Goal: Information Seeking & Learning: Learn about a topic

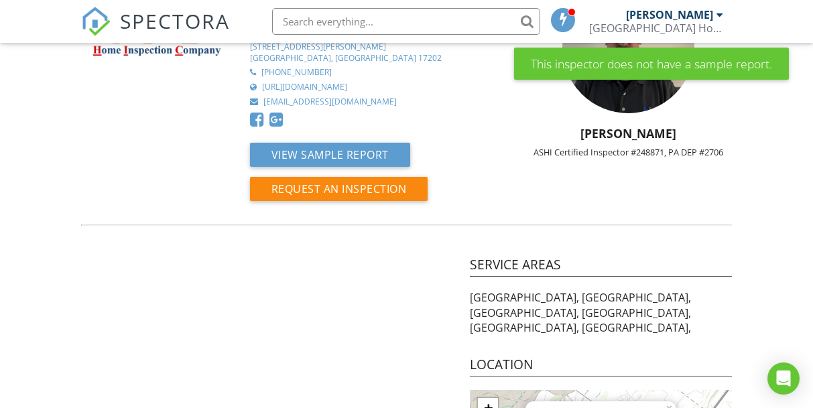
scroll to position [78, 0]
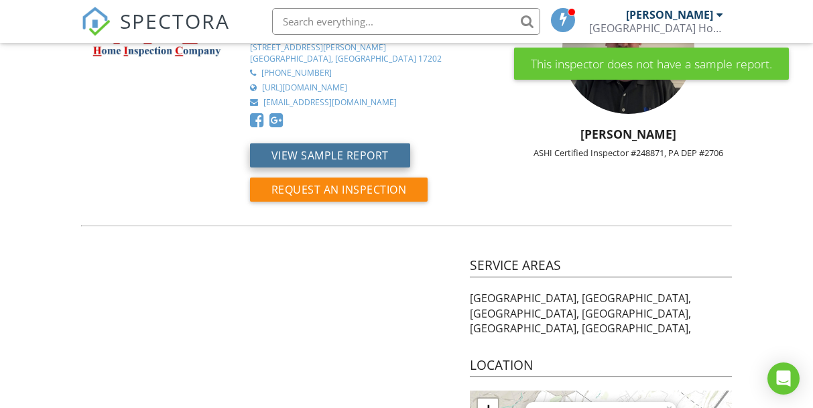
click at [373, 143] on button "View Sample Report" at bounding box center [330, 155] width 160 height 24
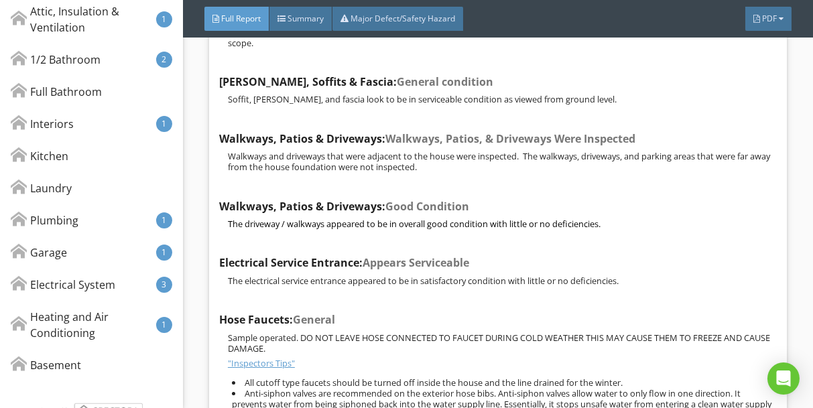
scroll to position [2121, 0]
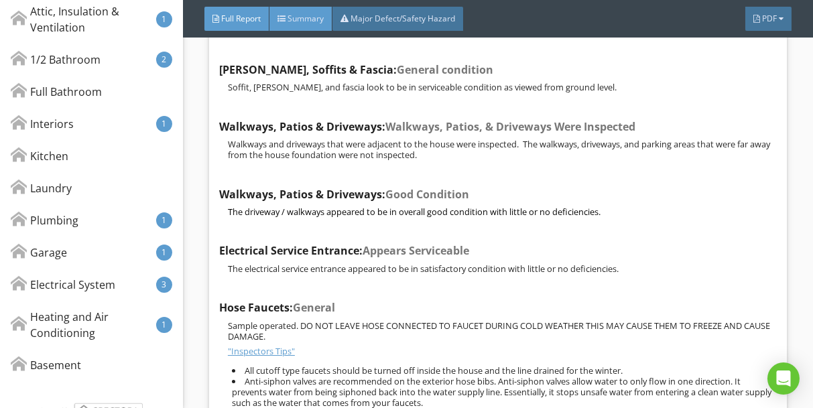
click at [306, 12] on div "Summary" at bounding box center [300, 19] width 63 height 24
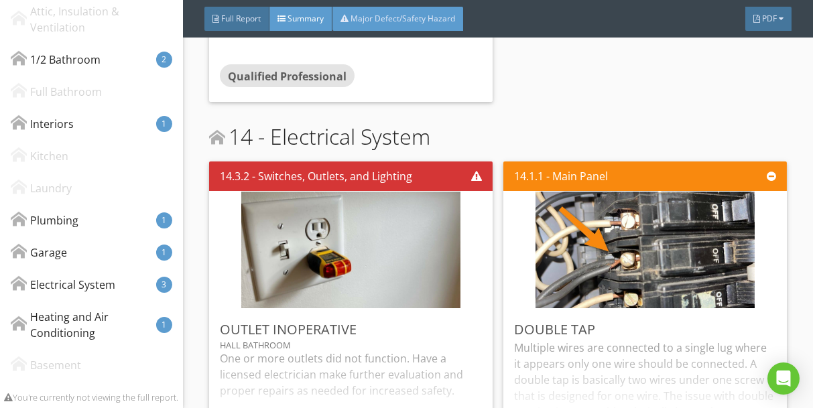
click at [419, 17] on span "Major Defect/Safety Hazard" at bounding box center [402, 18] width 105 height 11
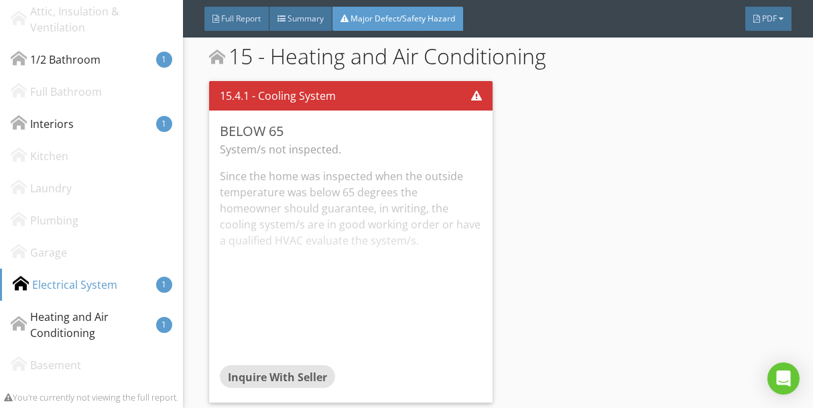
scroll to position [1416, 0]
